Goal: Transaction & Acquisition: Download file/media

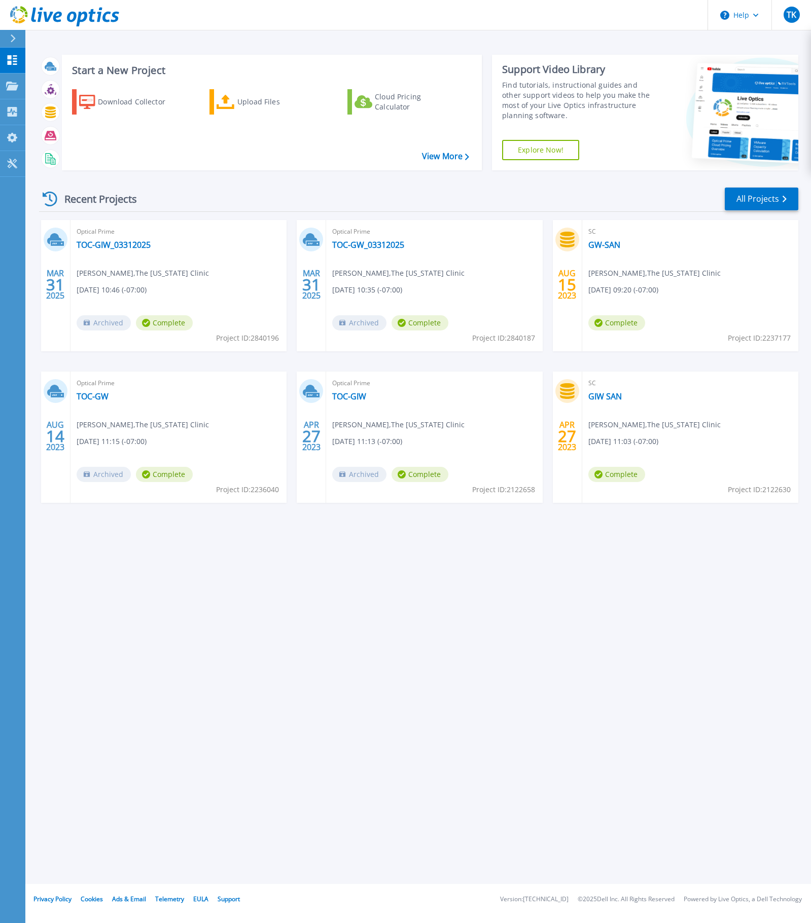
click at [12, 39] on icon at bounding box center [13, 38] width 6 height 8
click at [290, 34] on div "Start a New Project Download Collector Upload Files Cloud Pricing Calculator Vi…" at bounding box center [417, 442] width 785 height 884
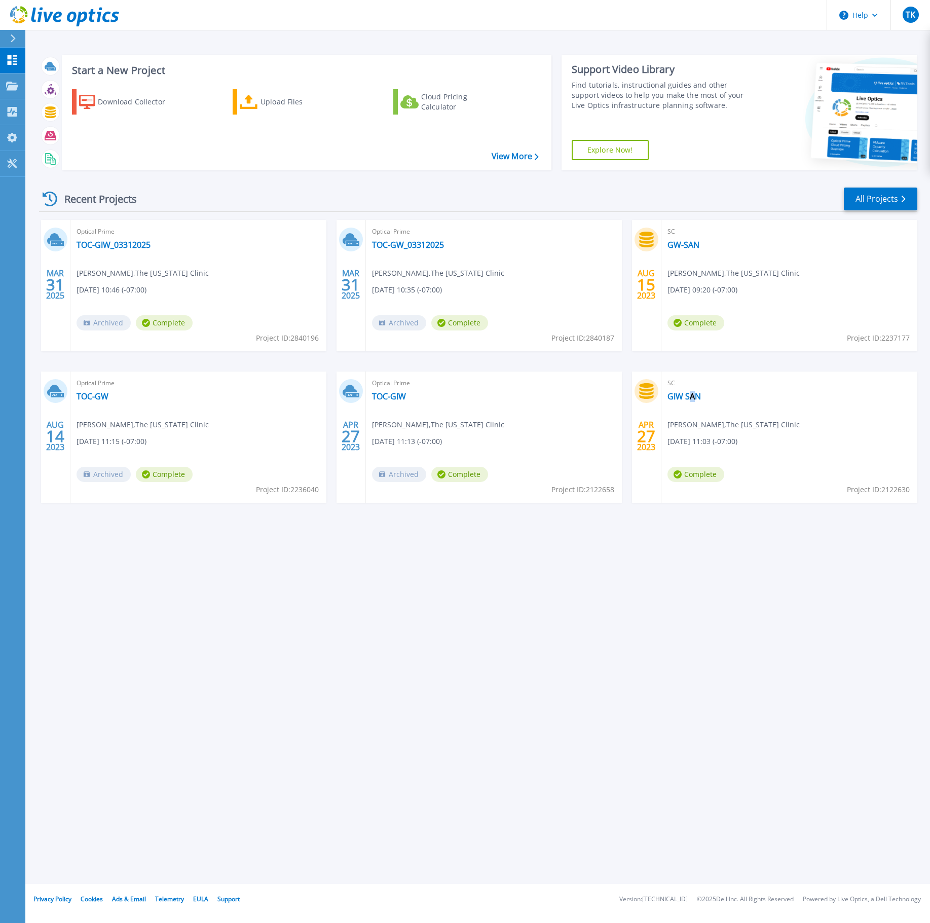
click at [693, 587] on div "Start a New Project Download Collector Upload Files Cloud Pricing Calculator Vi…" at bounding box center [477, 442] width 905 height 884
click at [45, 117] on icon at bounding box center [50, 112] width 11 height 12
click at [67, 114] on div "Collectors" at bounding box center [50, 112] width 48 height 26
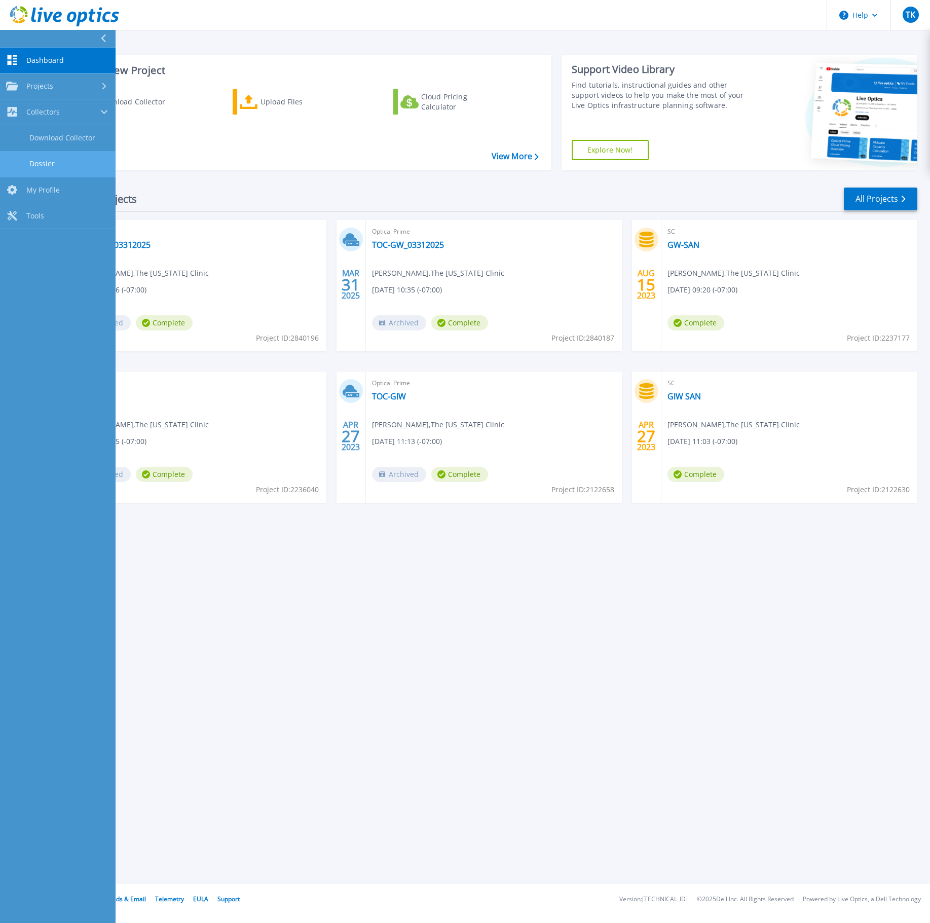
click at [60, 166] on link "Dossier" at bounding box center [58, 164] width 116 height 26
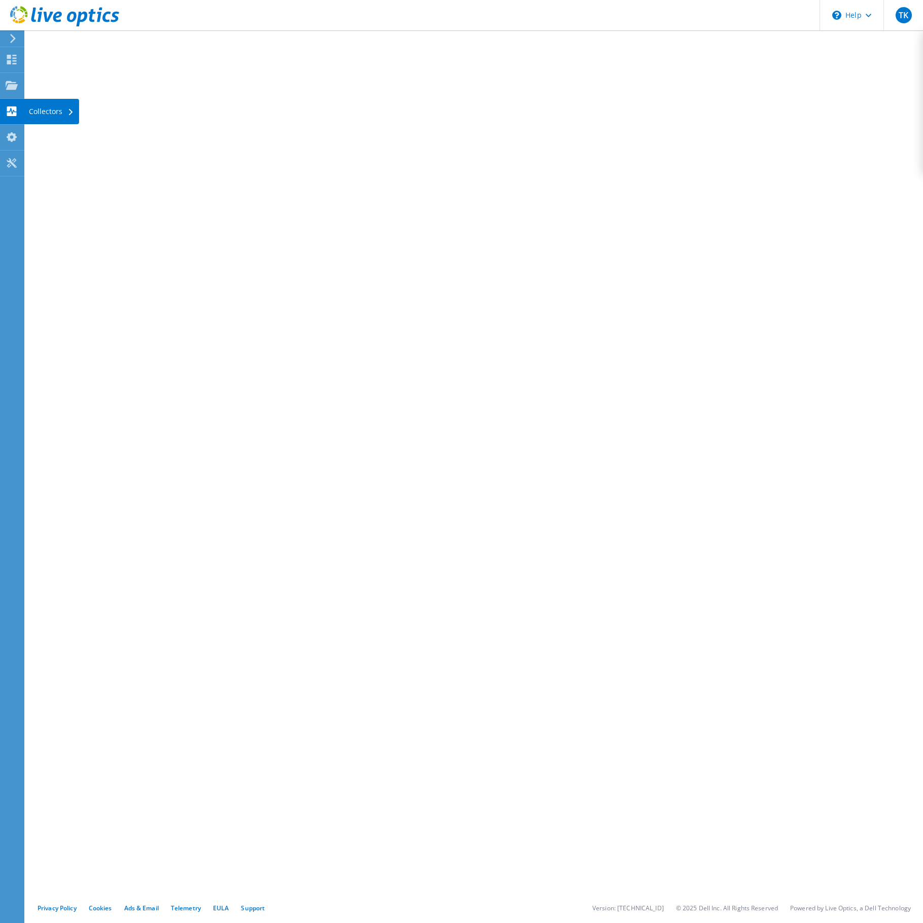
click at [43, 109] on div "Collectors" at bounding box center [51, 111] width 55 height 25
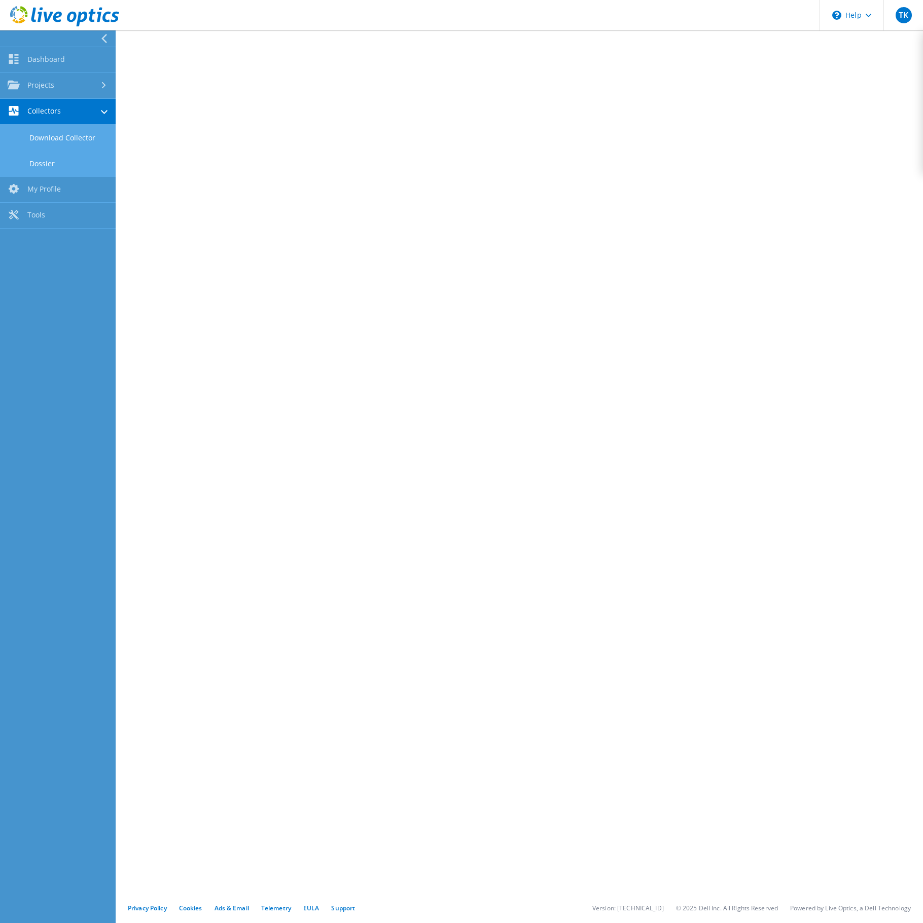
click at [89, 134] on link "Download Collector" at bounding box center [58, 138] width 116 height 26
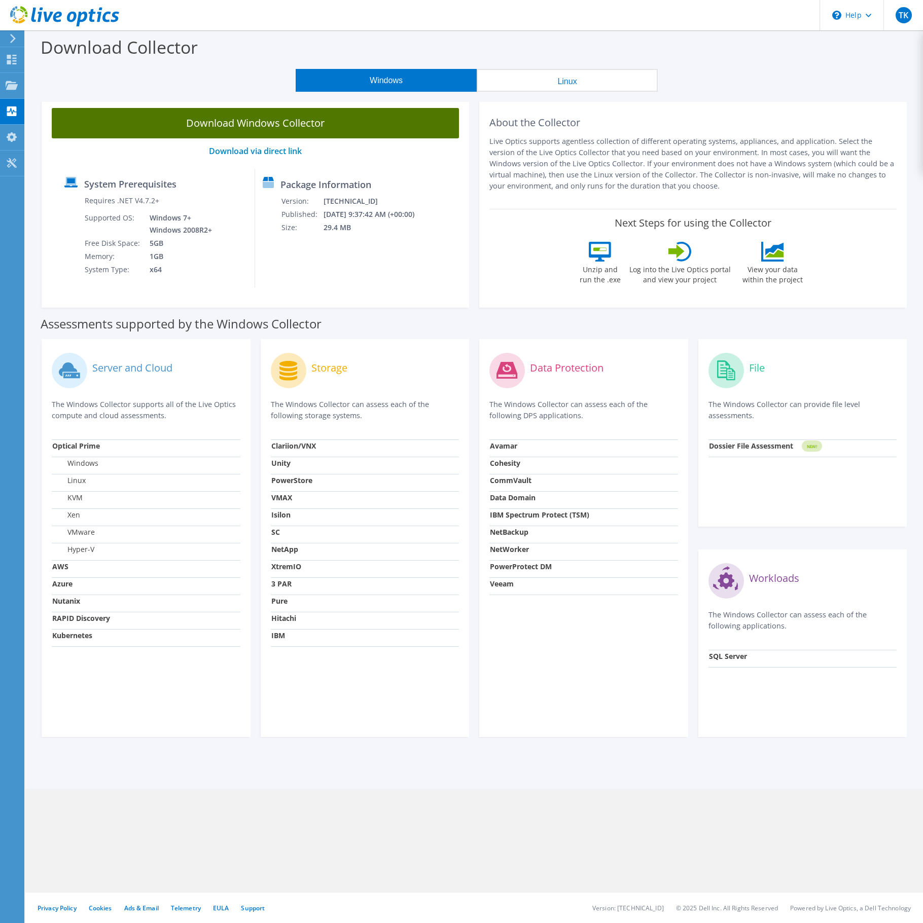
click at [320, 129] on link "Download Windows Collector" at bounding box center [255, 123] width 407 height 30
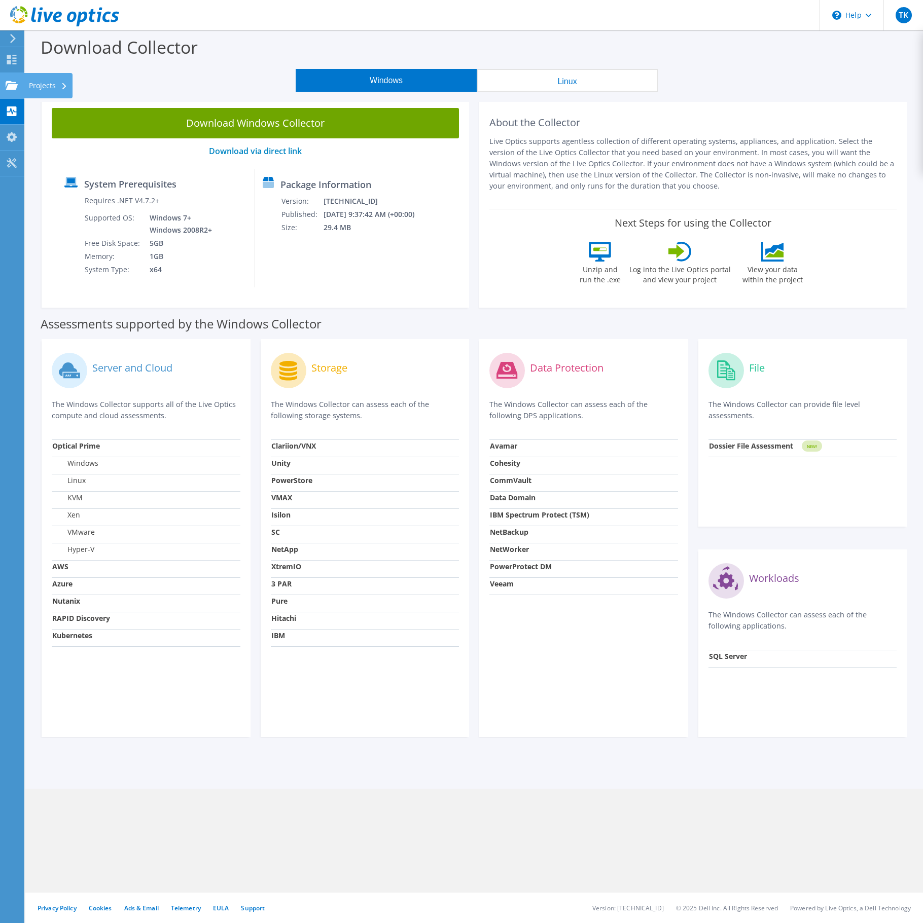
click at [42, 84] on div "Projects" at bounding box center [48, 85] width 49 height 25
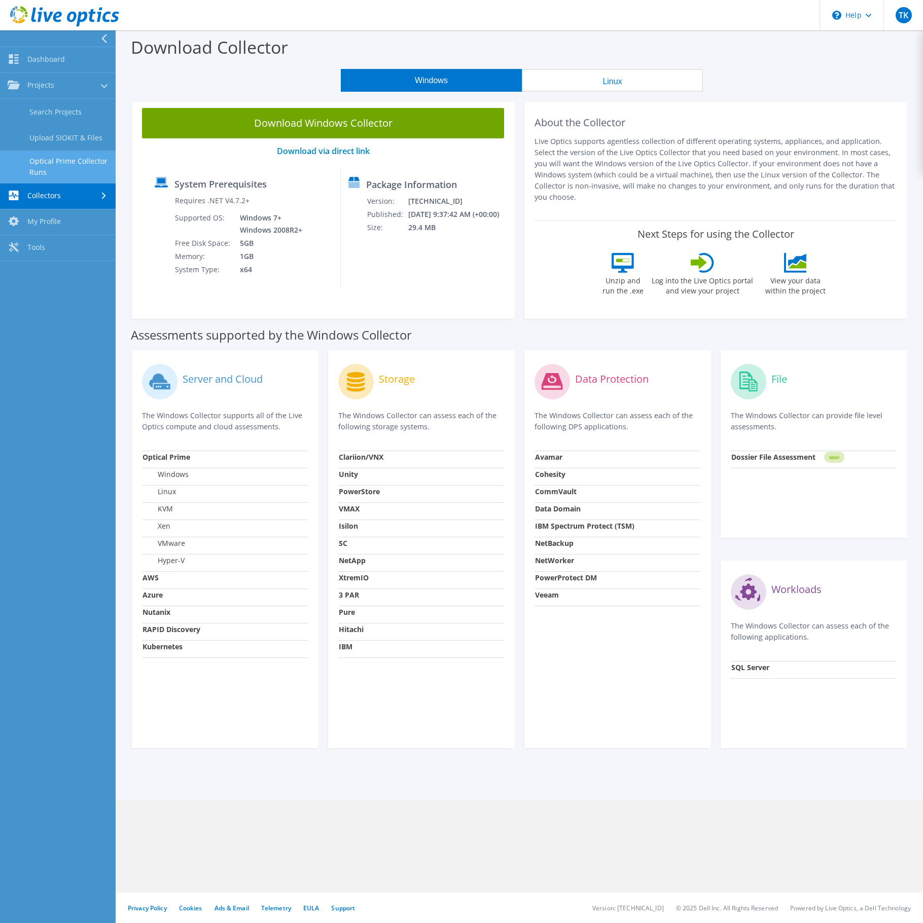
click at [67, 165] on link "Optical Prime Collector Runs" at bounding box center [58, 167] width 116 height 32
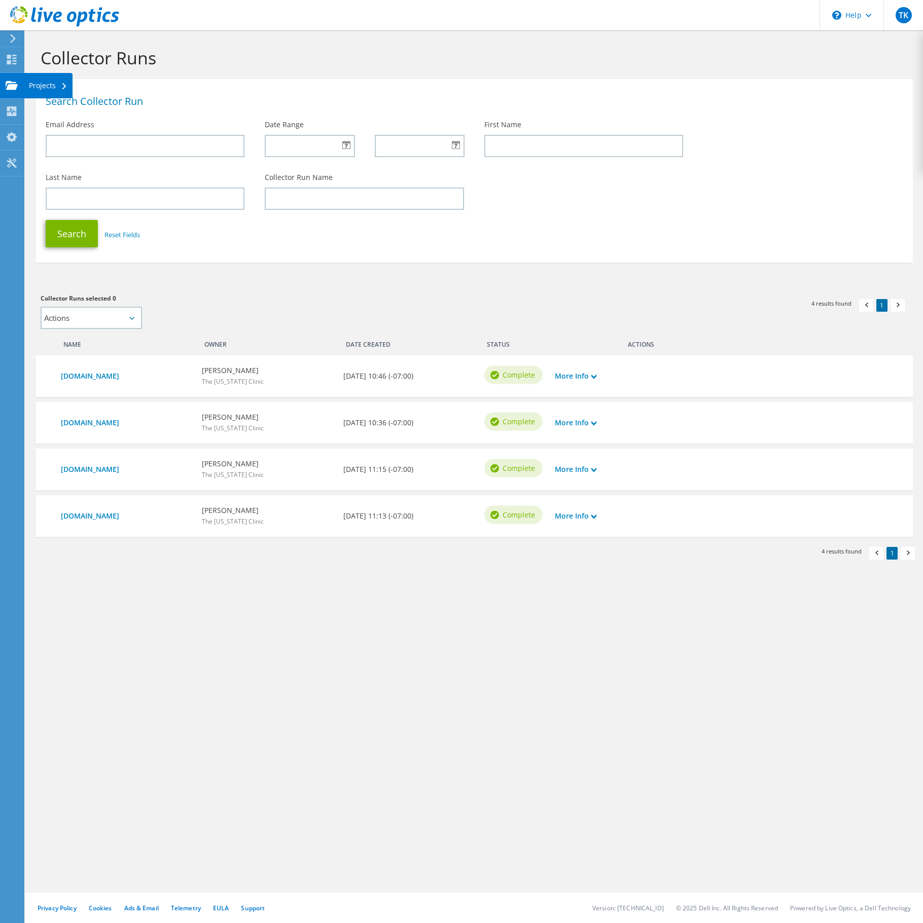
click at [37, 83] on div "Projects" at bounding box center [48, 85] width 49 height 25
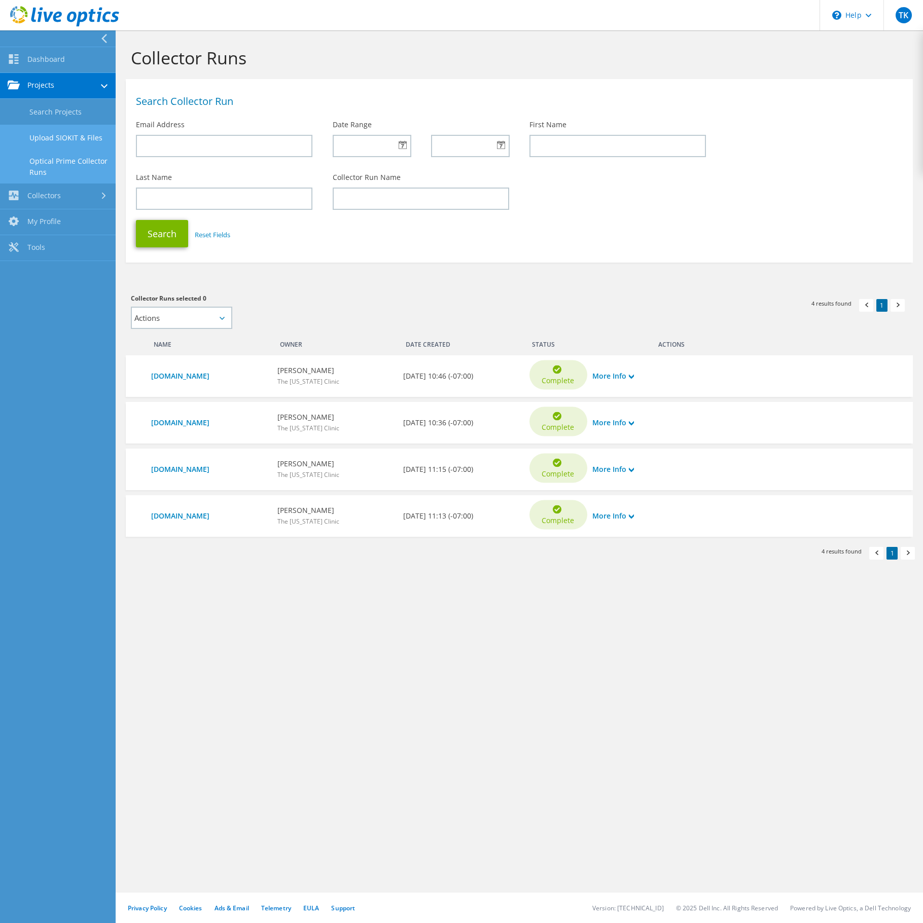
click at [66, 137] on link "Upload SIOKIT & Files" at bounding box center [58, 138] width 116 height 26
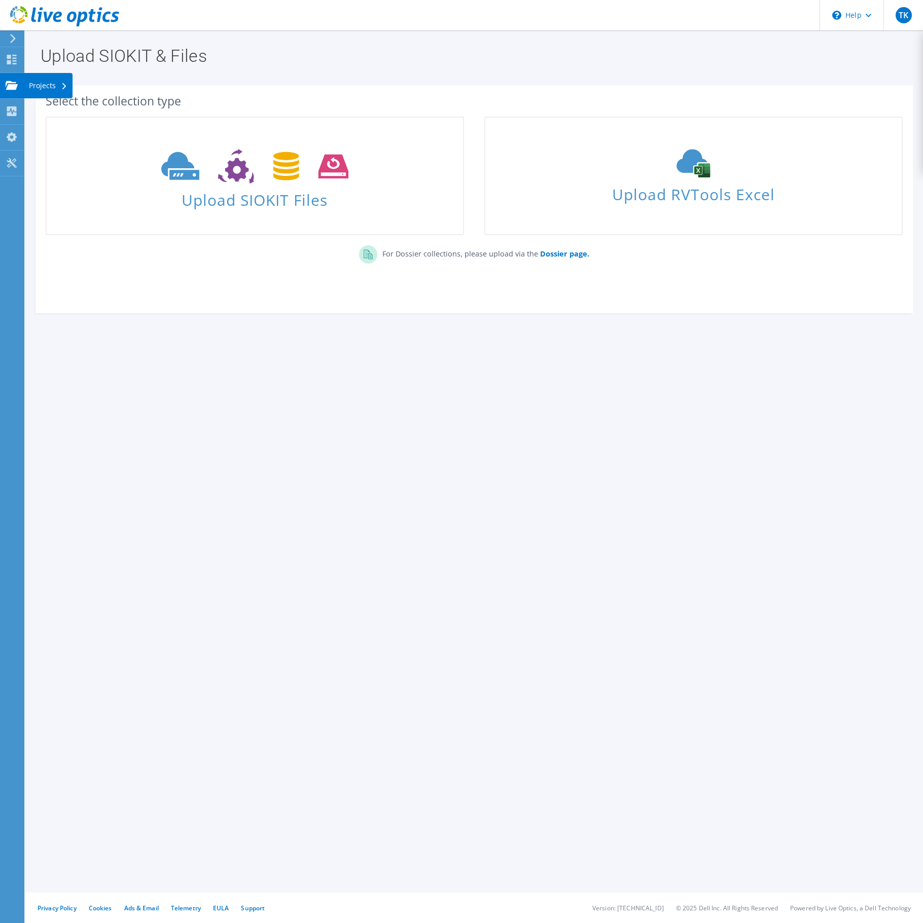
click at [41, 87] on div "Projects" at bounding box center [48, 85] width 49 height 25
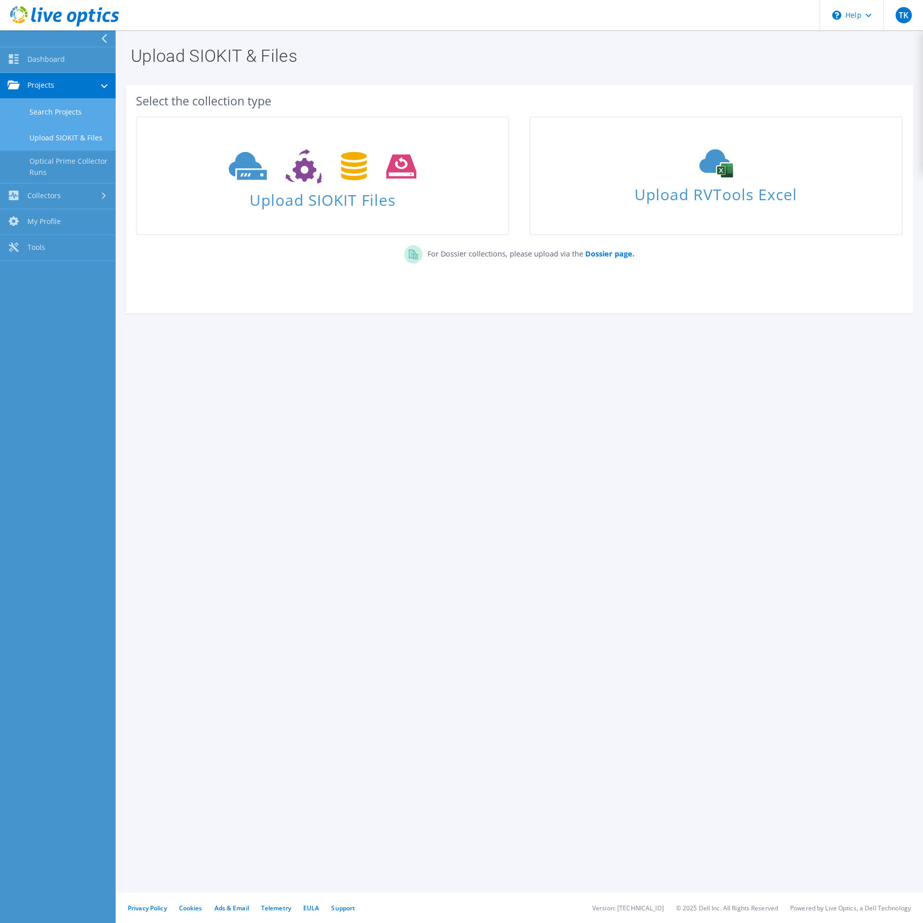
click at [55, 114] on link "Search Projects" at bounding box center [58, 112] width 116 height 26
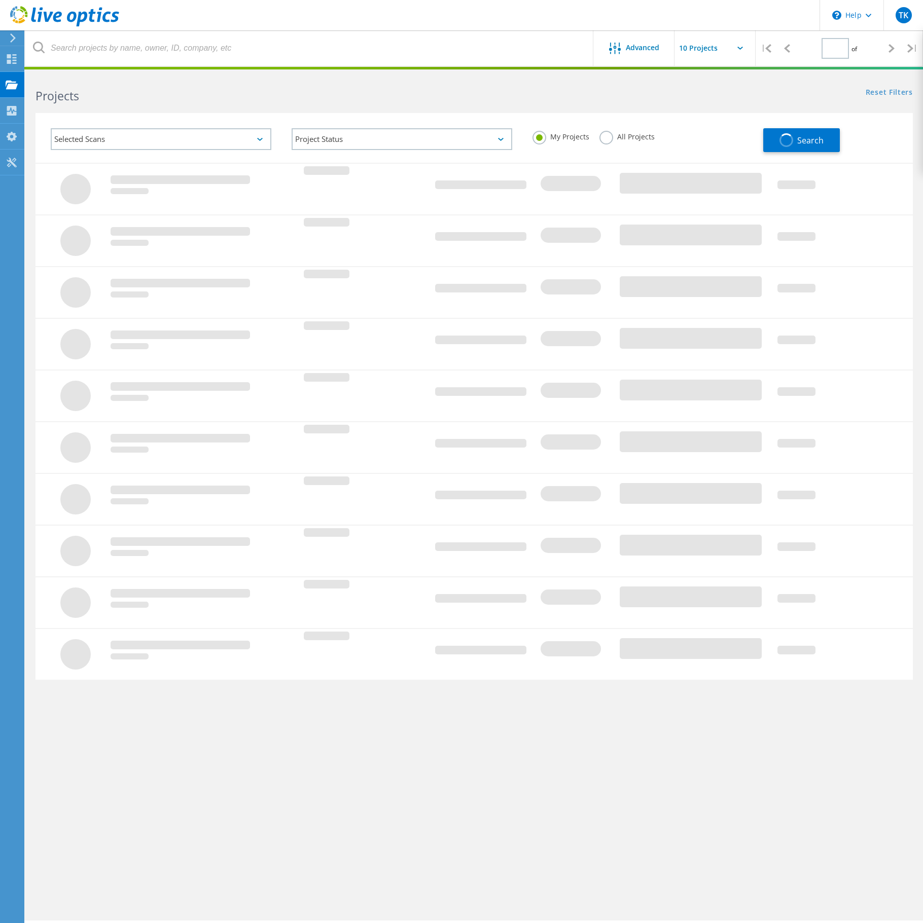
type input "1"
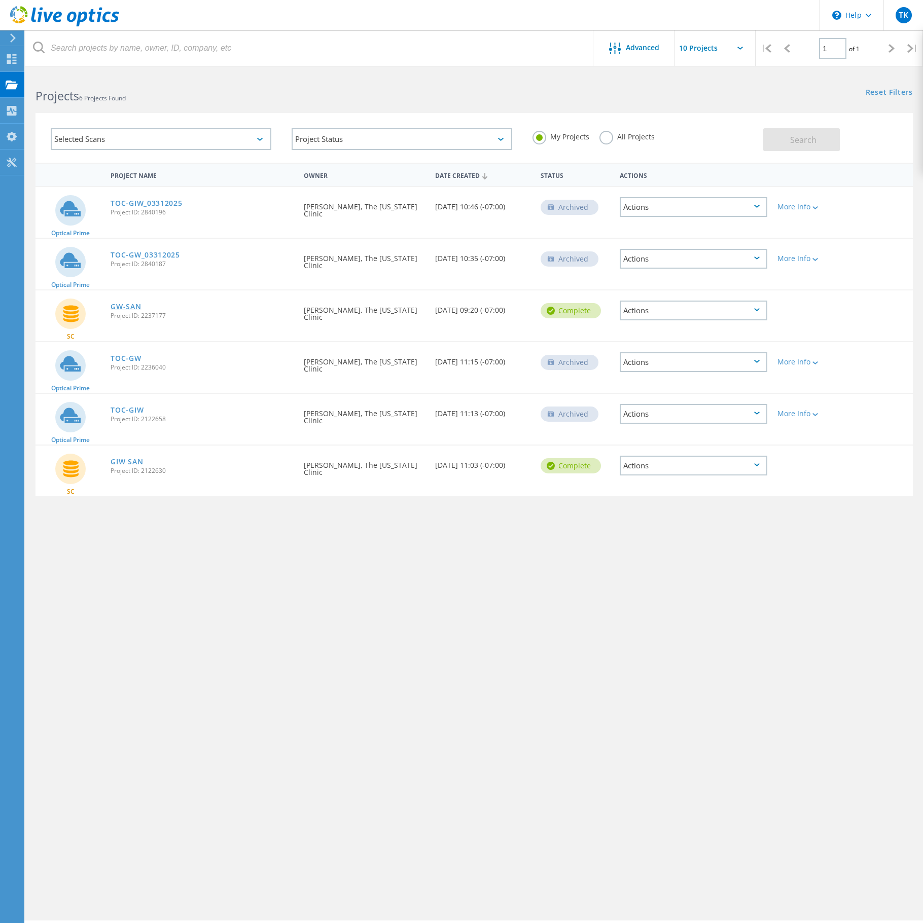
click at [127, 307] on link "GW-SAN" at bounding box center [126, 306] width 30 height 7
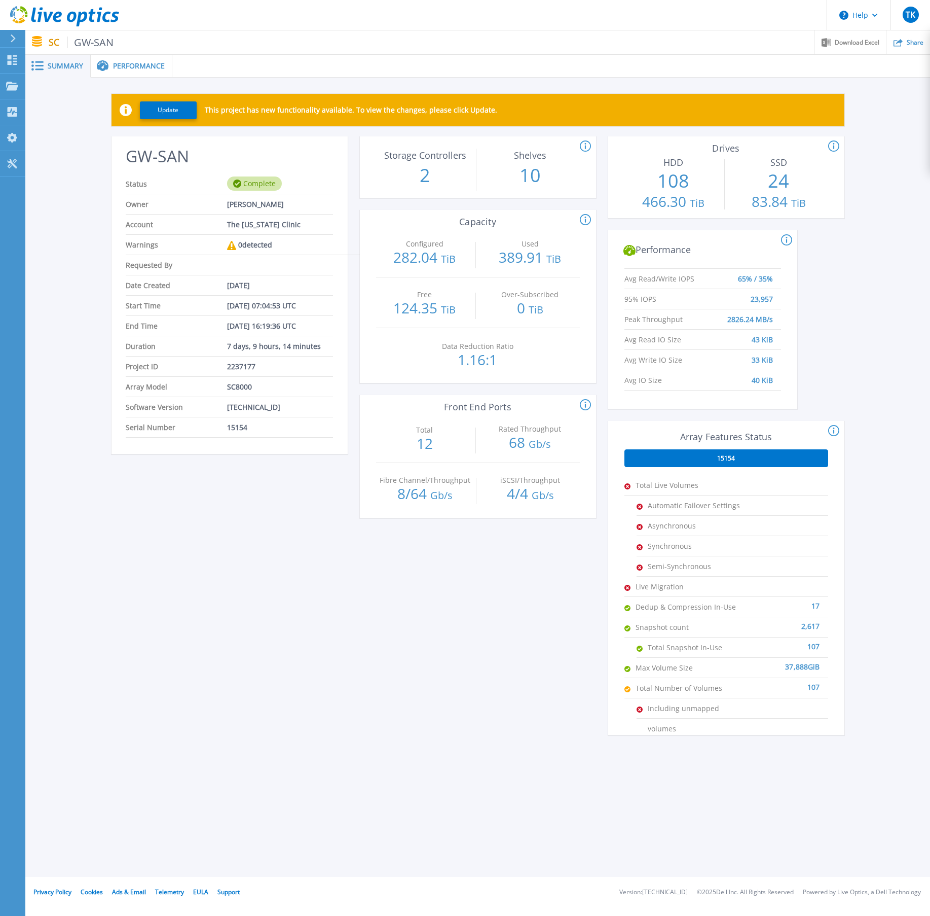
click at [218, 641] on div "GW-SAN Status Complete Owner [PERSON_NAME] Account The [US_STATE] Clinic Warnin…" at bounding box center [230, 441] width 236 height 610
